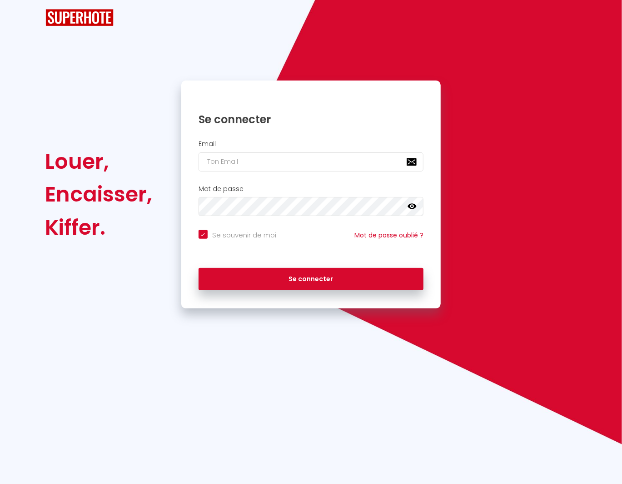
checkbox input "true"
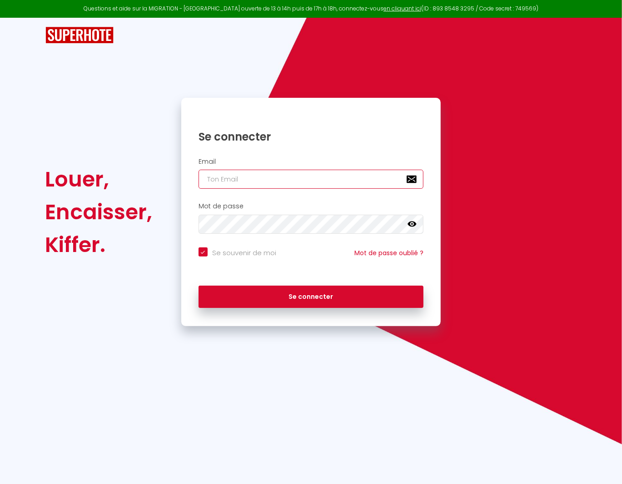
click at [243, 175] on input "email" at bounding box center [311, 179] width 225 height 19
type input "d"
checkbox input "true"
type input "di"
checkbox input "true"
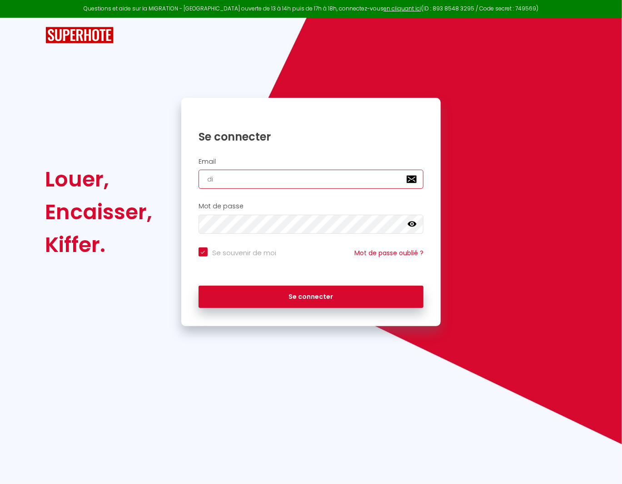
type input "did"
checkbox input "true"
type input "didi"
checkbox input "true"
type input "didie"
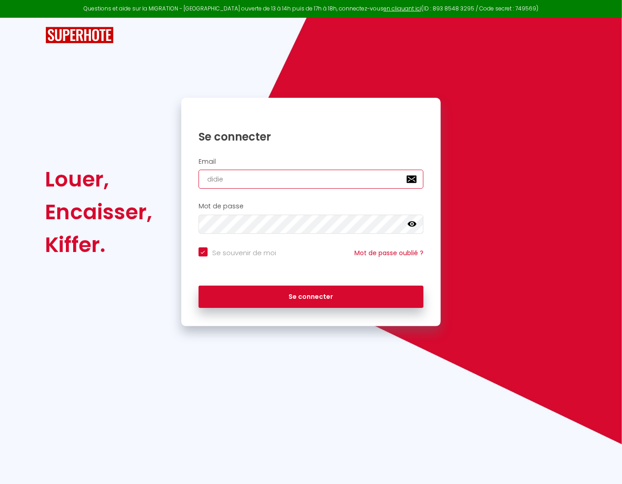
checkbox input "true"
type input "[PERSON_NAME]"
checkbox input "true"
type input "[PERSON_NAME]."
checkbox input "true"
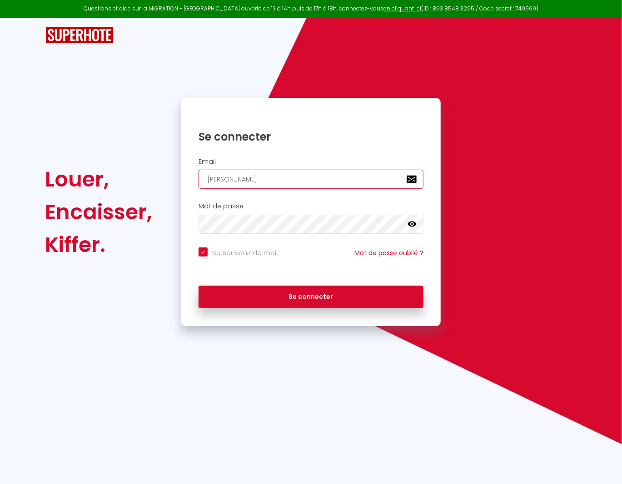
type input "[PERSON_NAME].d"
checkbox input "true"
type input "[DOMAIN_NAME]"
checkbox input "true"
type input "[PERSON_NAME].def"
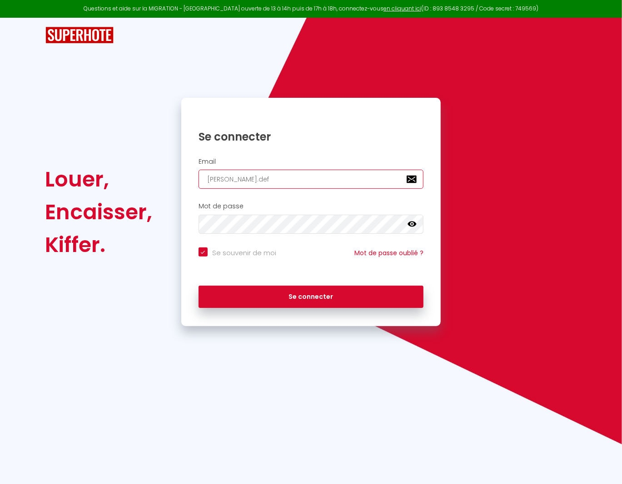
checkbox input "true"
type input "[PERSON_NAME].defr"
checkbox input "true"
type input "[PERSON_NAME].defre"
checkbox input "true"
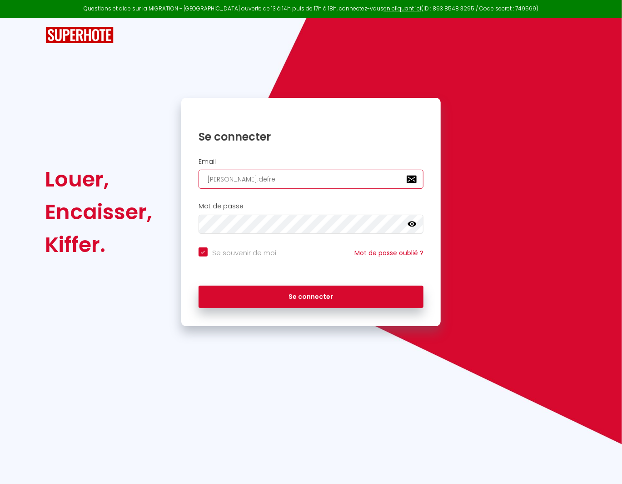
type input "[PERSON_NAME].defrer"
checkbox input "true"
type input "[PERSON_NAME].defrere"
checkbox input "true"
type input "[PERSON_NAME].defrere@"
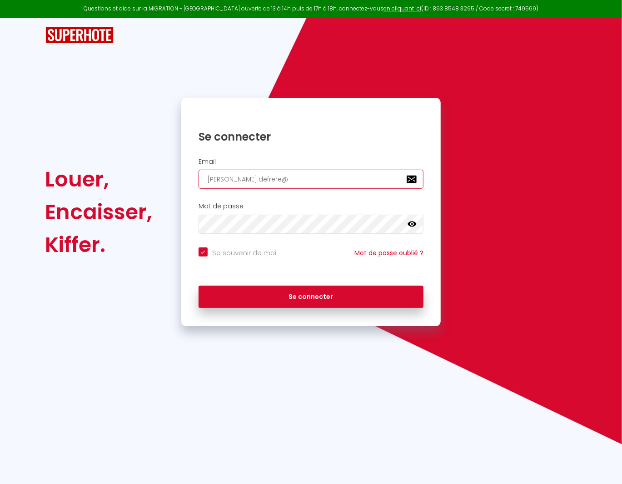
checkbox input "true"
type input "[PERSON_NAME]"
checkbox input "true"
type input "[PERSON_NAME]"
checkbox input "true"
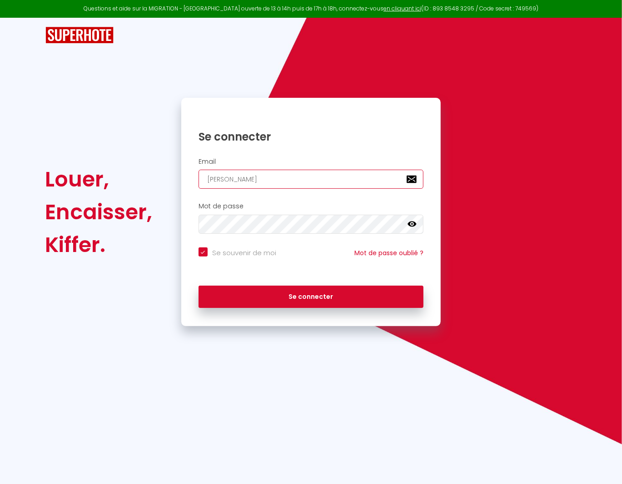
type input "[PERSON_NAME]"
checkbox input "true"
type input "[PERSON_NAME]"
checkbox input "true"
type input "[EMAIL_ADDRESS]"
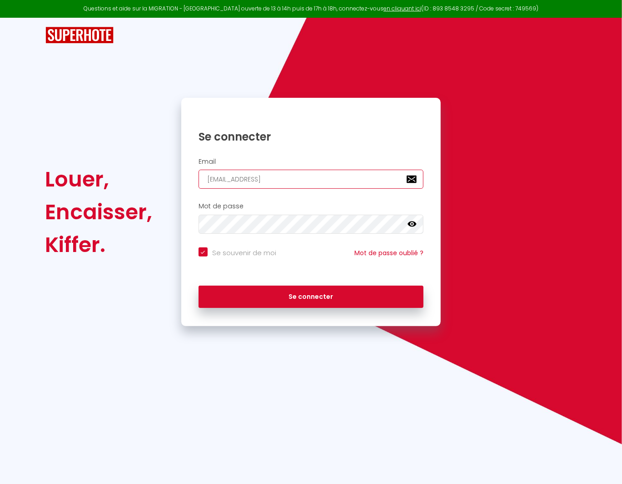
checkbox input "true"
type input "[EMAIL_ADDRESS]."
checkbox input "true"
type input "[PERSON_NAME]"
checkbox input "true"
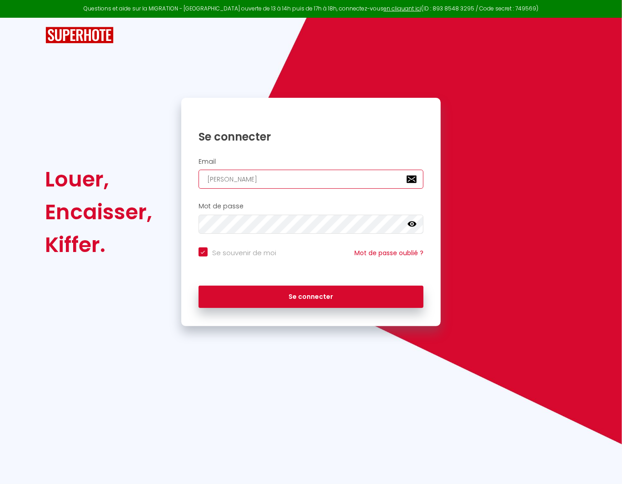
type input "[PERSON_NAME][EMAIL_ADDRESS][DOMAIN_NAME]"
checkbox input "true"
type input "[PERSON_NAME][EMAIL_ADDRESS][DOMAIN_NAME]"
checkbox input "true"
type input "[PERSON_NAME][EMAIL_ADDRESS][DOMAIN_NAME]"
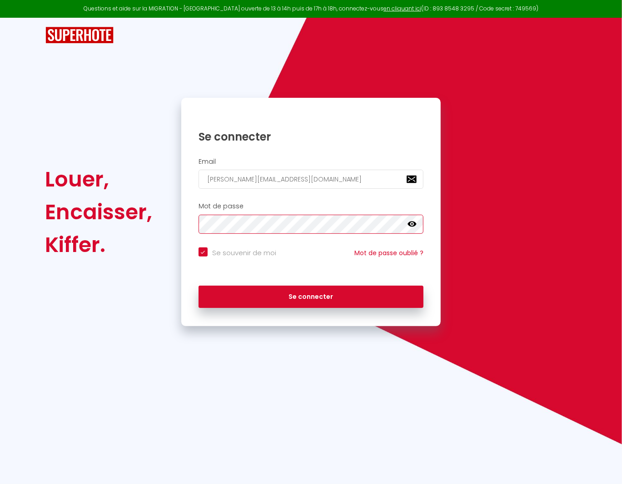
click at [199, 285] on button "Se connecter" at bounding box center [311, 296] width 225 height 23
checkbox input "true"
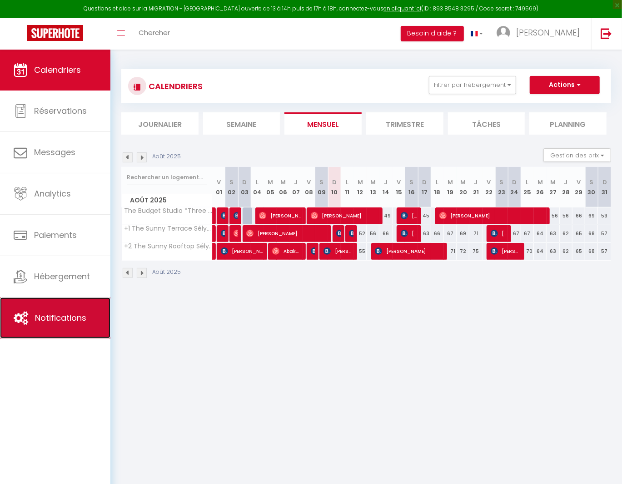
click at [68, 314] on span "Notifications" at bounding box center [60, 317] width 51 height 11
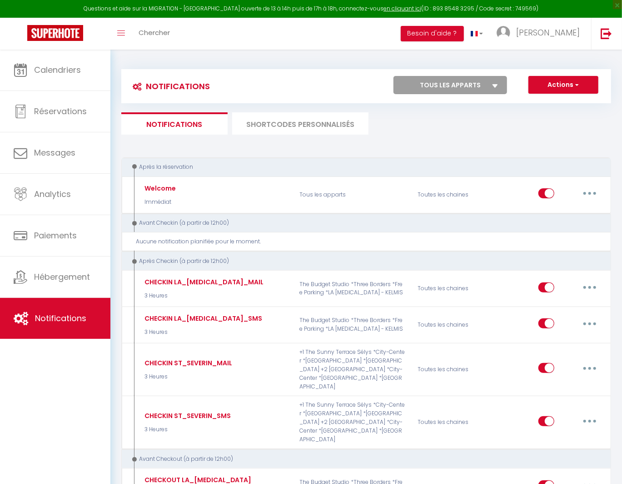
click at [287, 126] on li "SHORTCODES PERSONNALISÉS" at bounding box center [300, 123] width 136 height 22
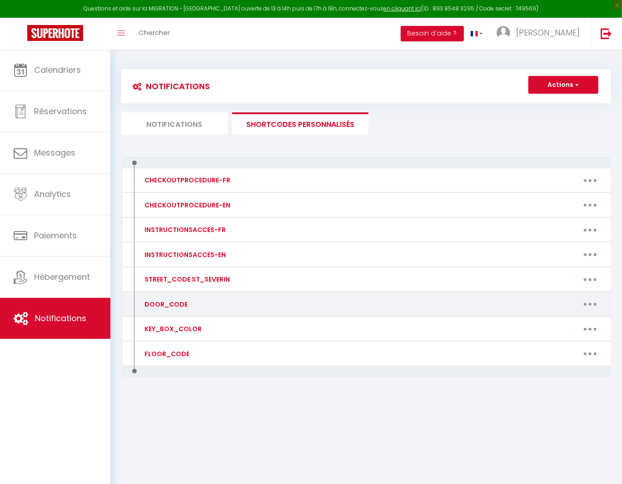
click at [595, 304] on button "button" at bounding box center [590, 304] width 25 height 15
click at [572, 324] on link "Editer" at bounding box center [566, 324] width 67 height 15
type input "DOOR_CODE"
type textarea ":"
type textarea "4770"
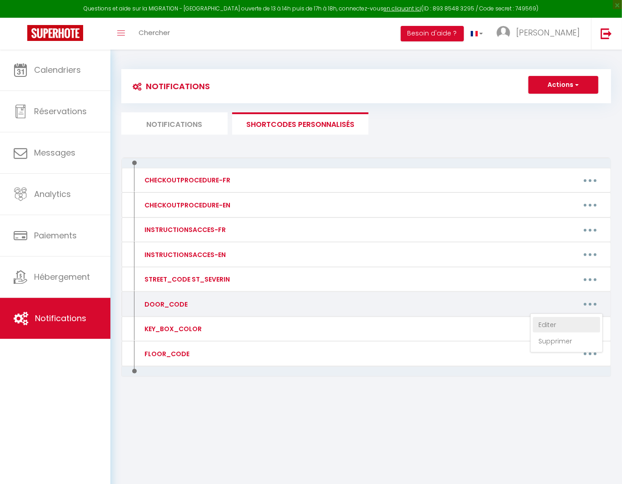
type textarea "7402"
type textarea "3442"
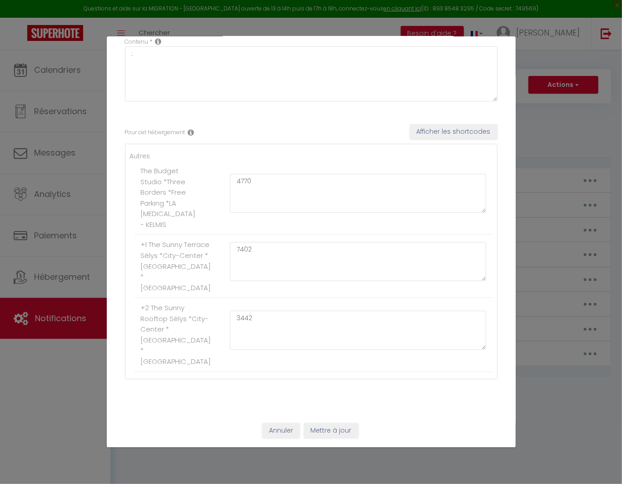
scroll to position [85, 0]
click at [328, 431] on button "Mettre à jour" at bounding box center [331, 430] width 55 height 15
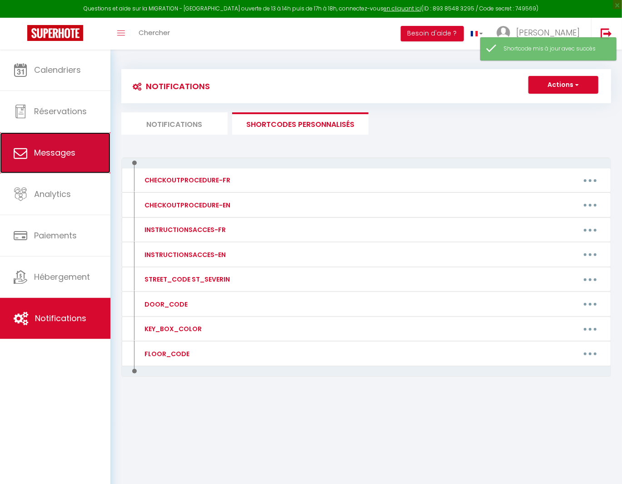
click at [84, 150] on link "Messages" at bounding box center [55, 152] width 110 height 41
select select "message"
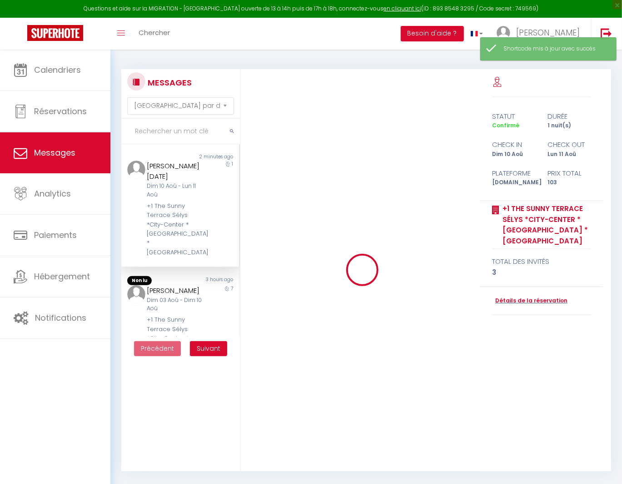
scroll to position [1958, 0]
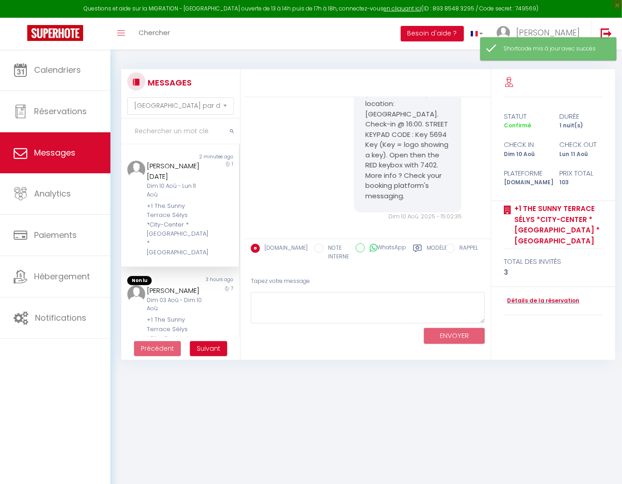
click at [173, 182] on div "Dim 10 Aoû - Lun 11 Aoû" at bounding box center [175, 190] width 57 height 17
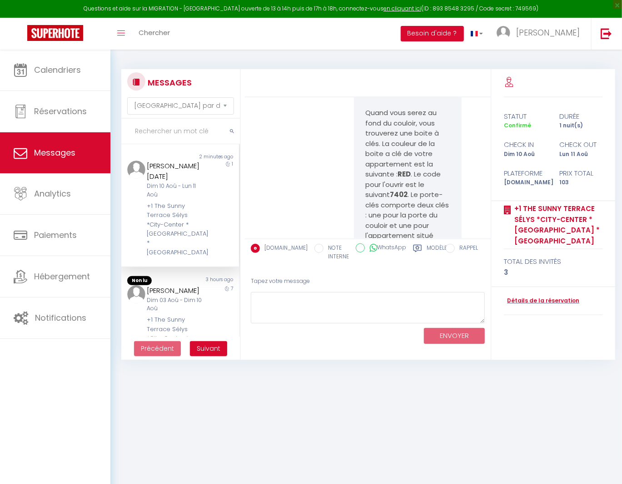
scroll to position [1441, 0]
click at [167, 296] on div "Dim 03 Aoû - Dim 10 Aoû" at bounding box center [175, 304] width 57 height 17
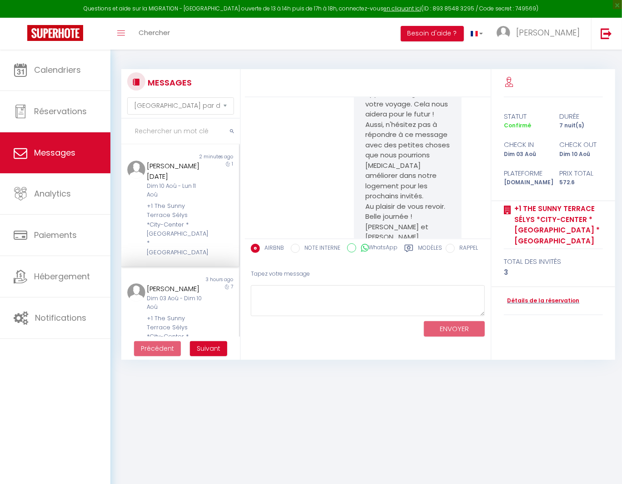
click at [174, 159] on div "Non lu" at bounding box center [150, 156] width 59 height 7
